Goal: Information Seeking & Learning: Learn about a topic

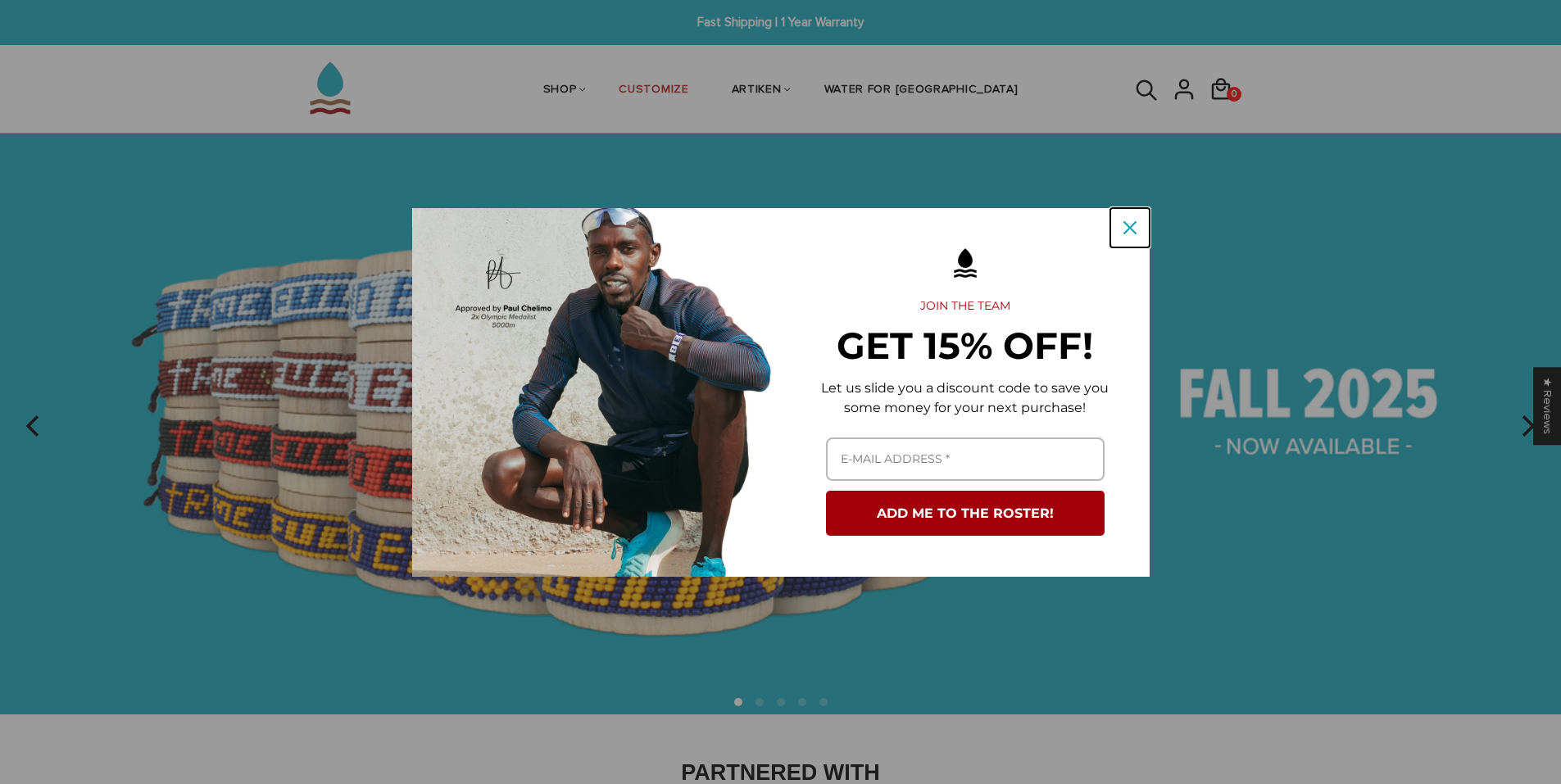
click at [1133, 222] on icon "close icon" at bounding box center [1130, 228] width 13 height 13
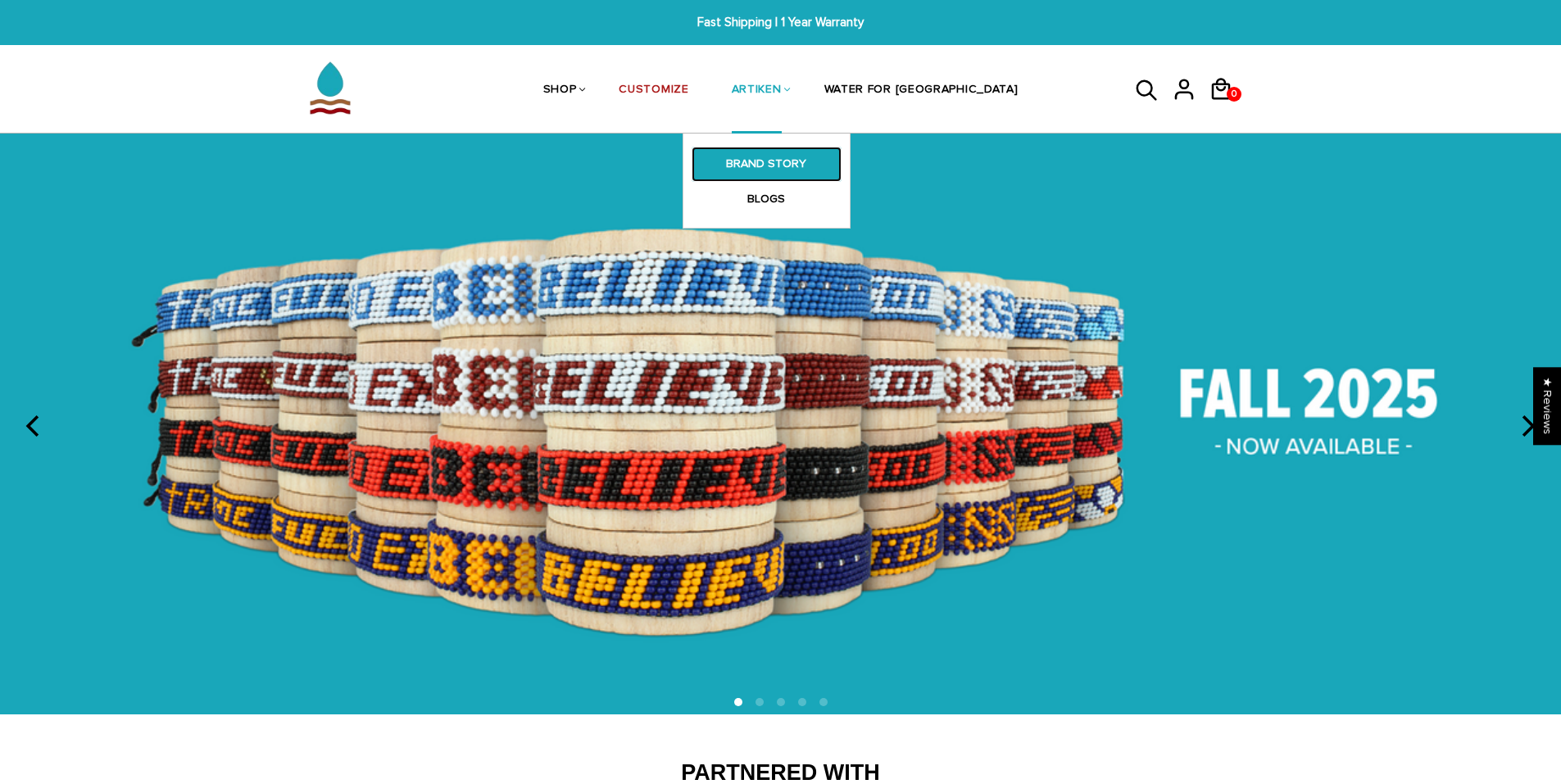
click at [816, 170] on link "BRAND STORY" at bounding box center [766, 163] width 150 height 34
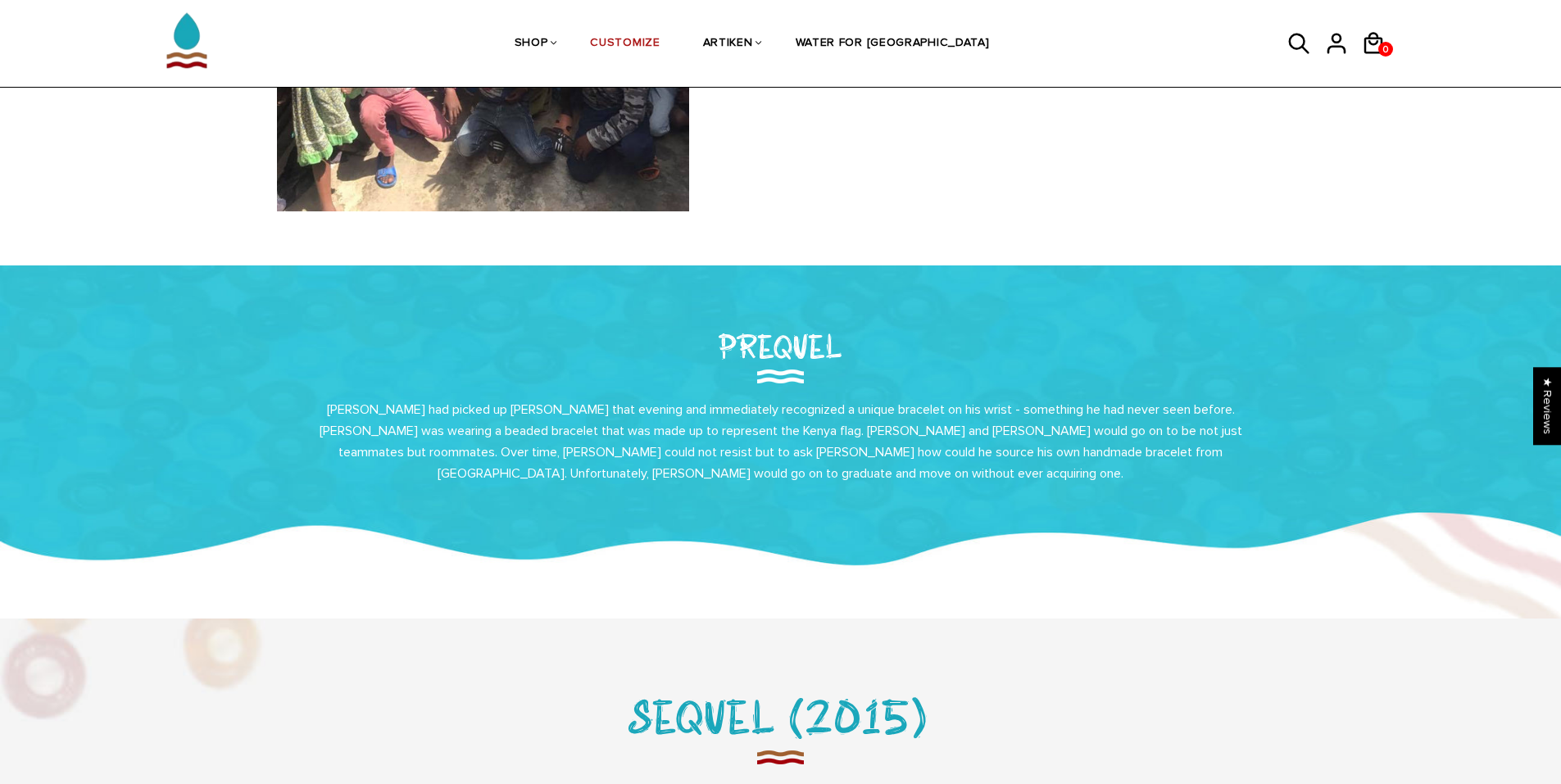
scroll to position [489, 0]
